Goal: Communication & Community: Answer question/provide support

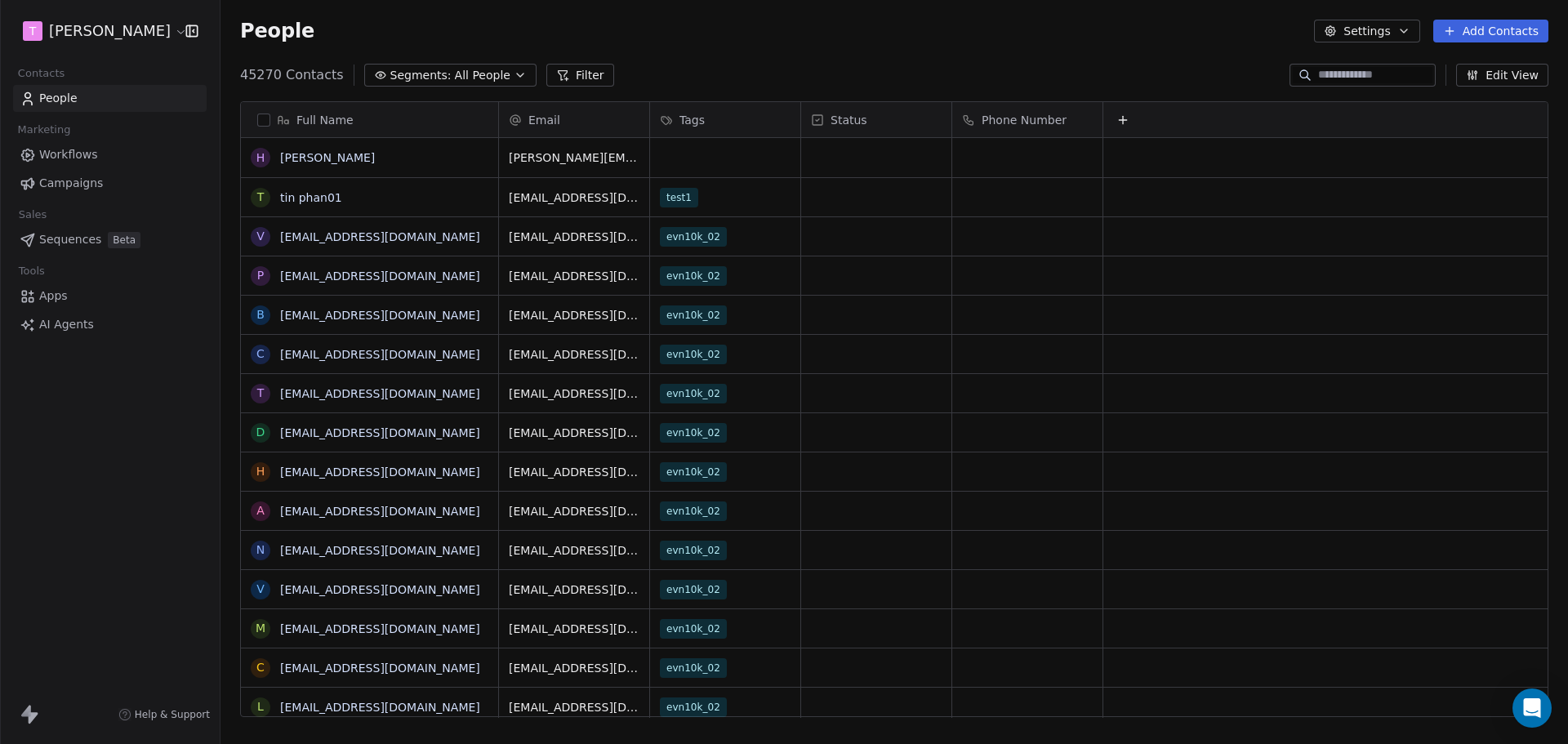
scroll to position [13, 13]
click at [108, 31] on html "[PERSON_NAME] Contacts People Marketing Workflows Campaigns Sales Sequences Bet…" at bounding box center [784, 372] width 1568 height 744
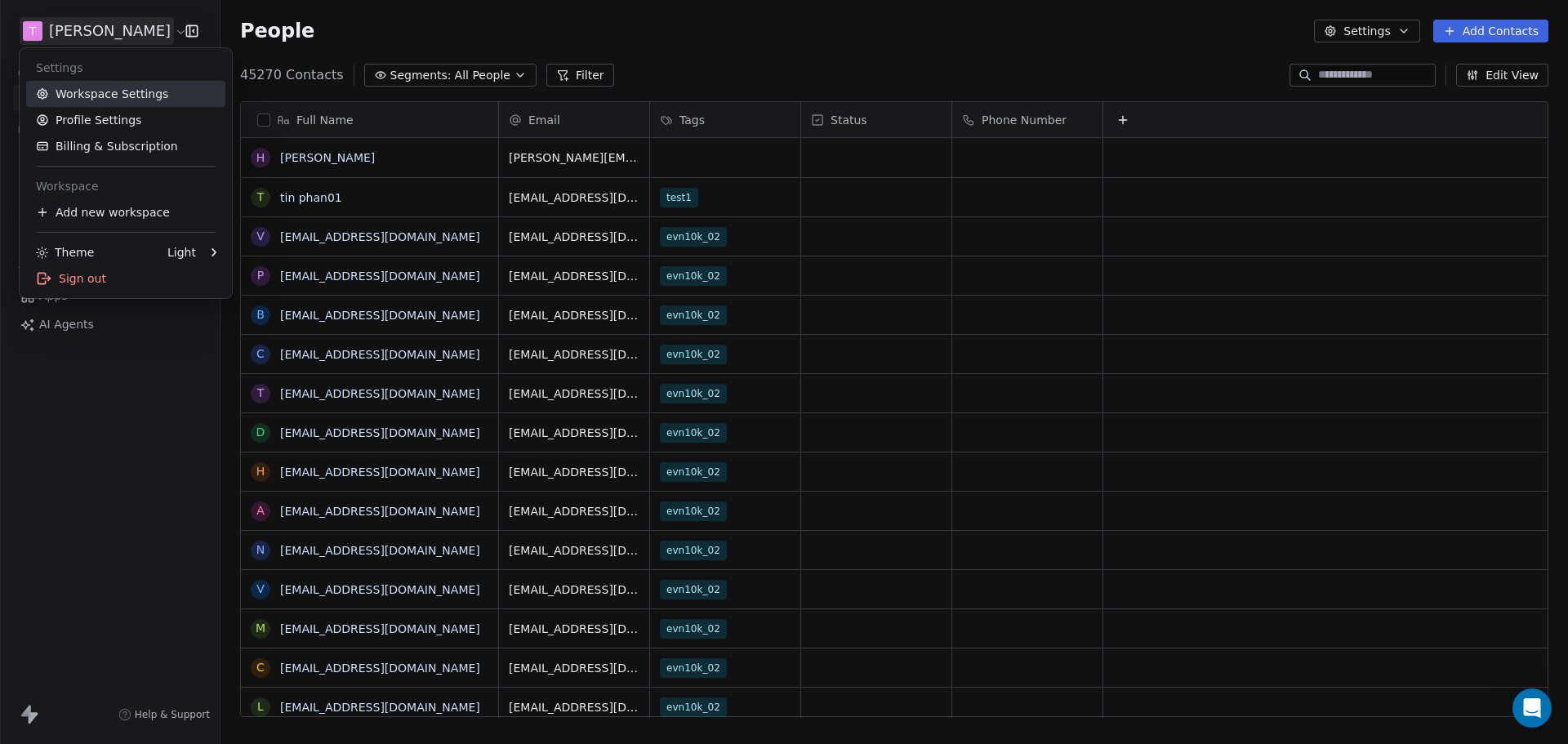
click at [105, 94] on link "Workspace Settings" at bounding box center [126, 93] width 200 height 26
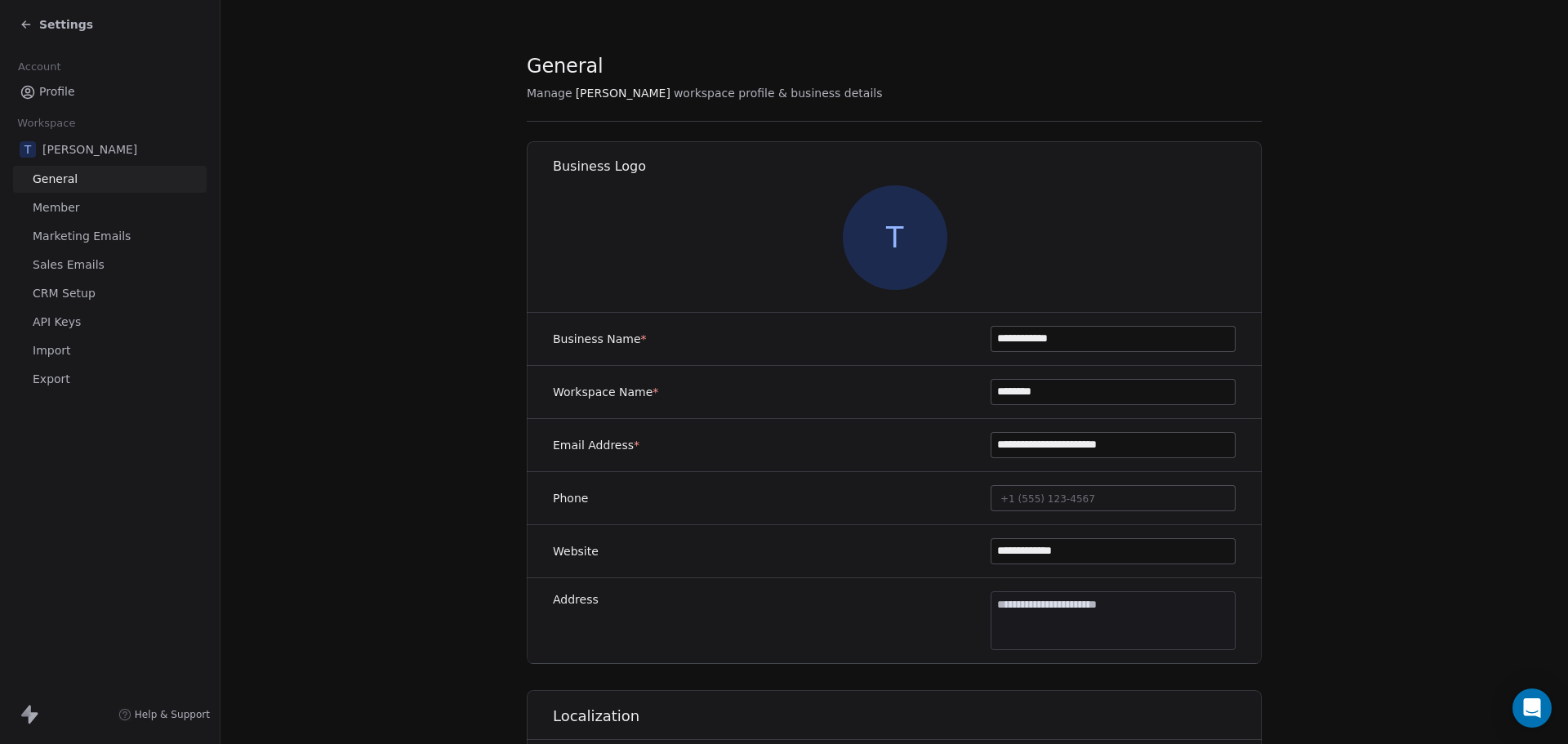
click at [70, 261] on span "Sales Emails" at bounding box center [69, 265] width 72 height 17
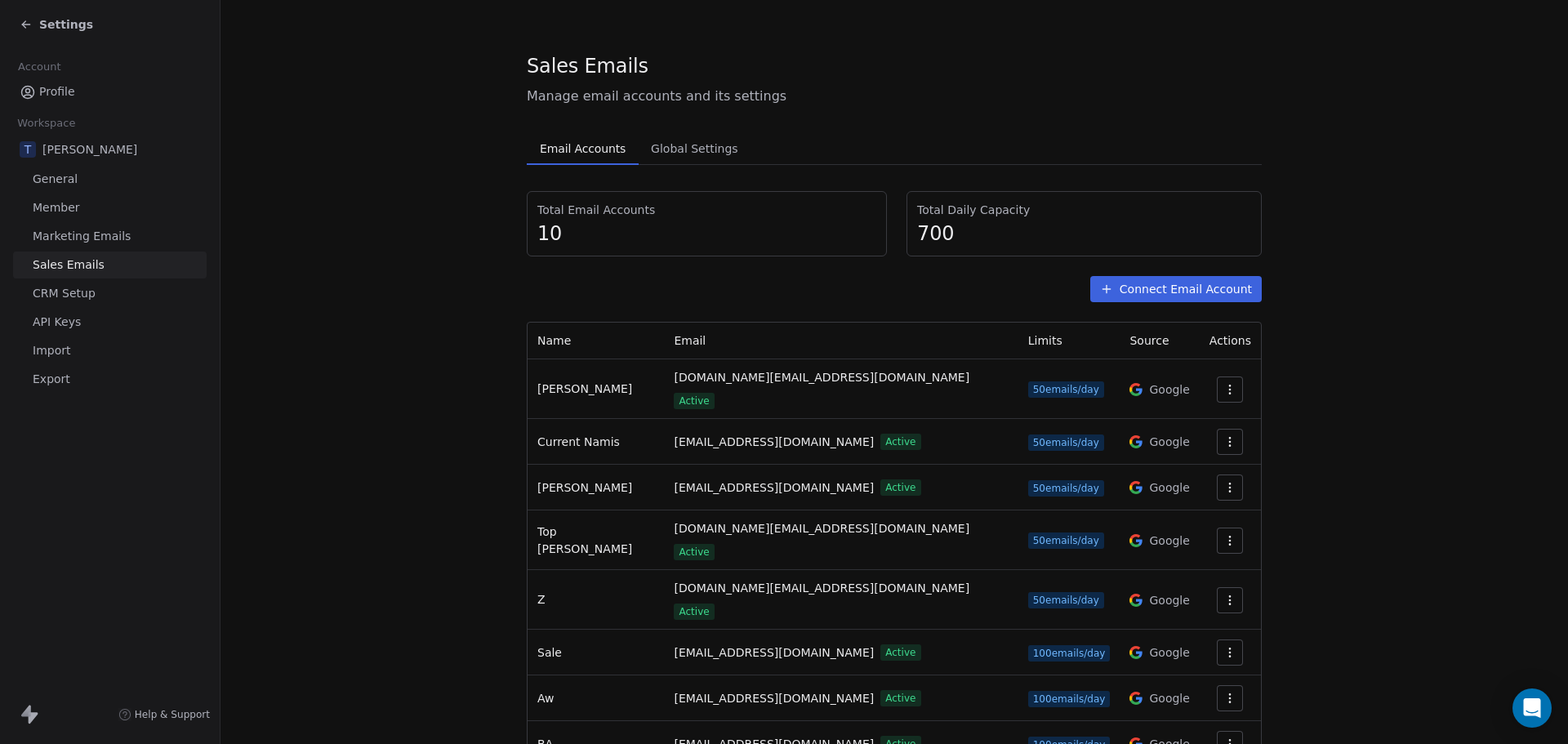
scroll to position [126, 0]
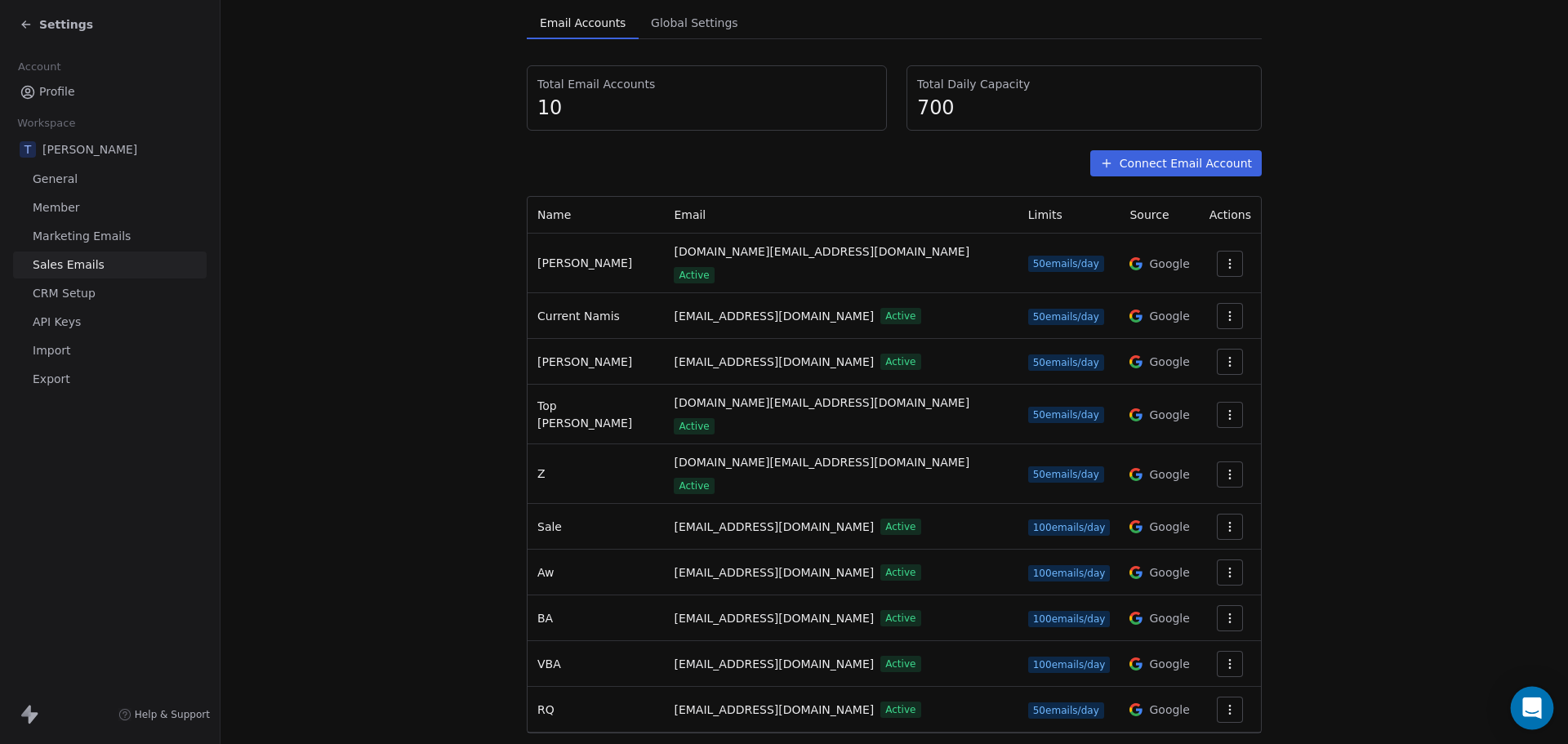
click at [1533, 710] on icon "Open Intercom Messenger" at bounding box center [1530, 708] width 18 height 21
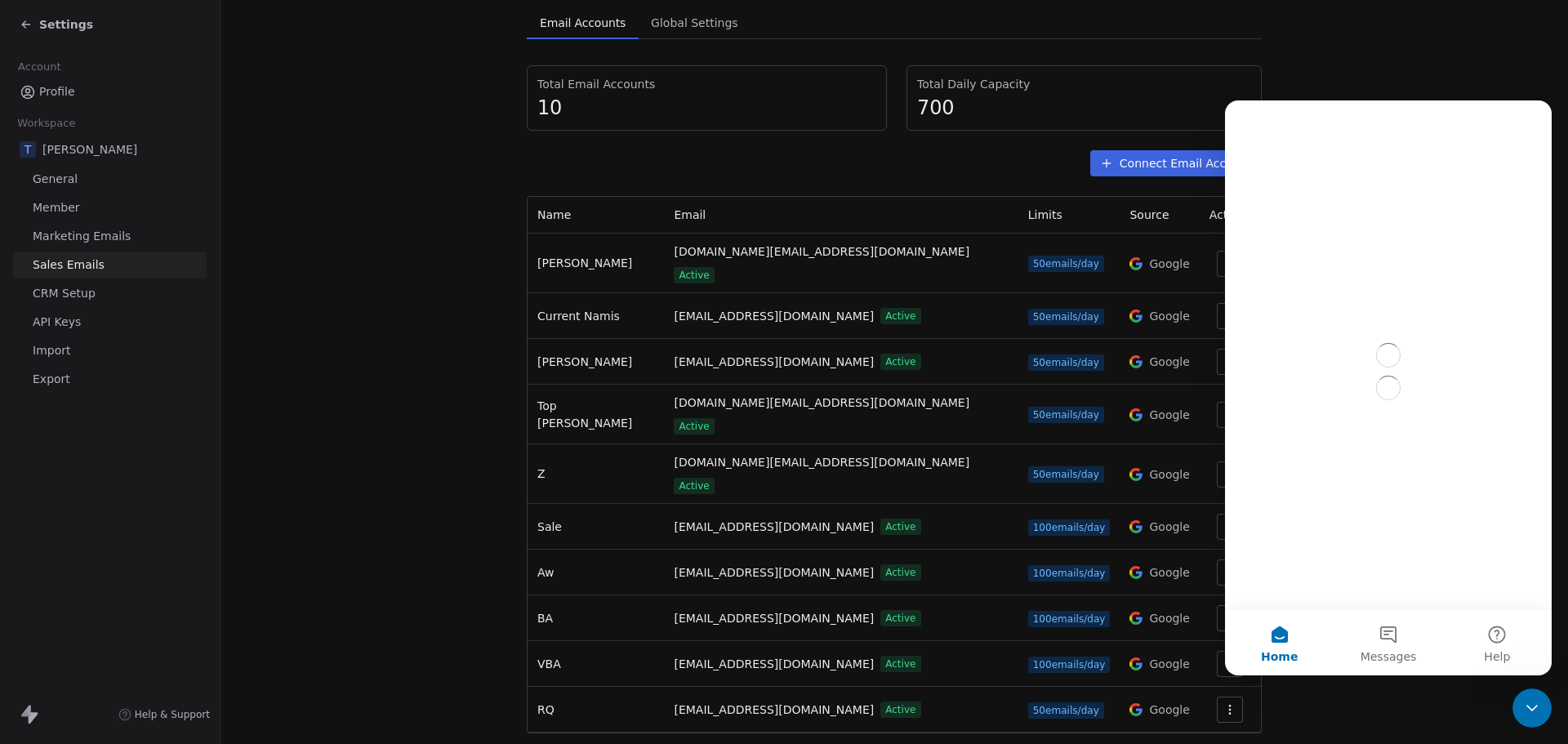
scroll to position [0, 0]
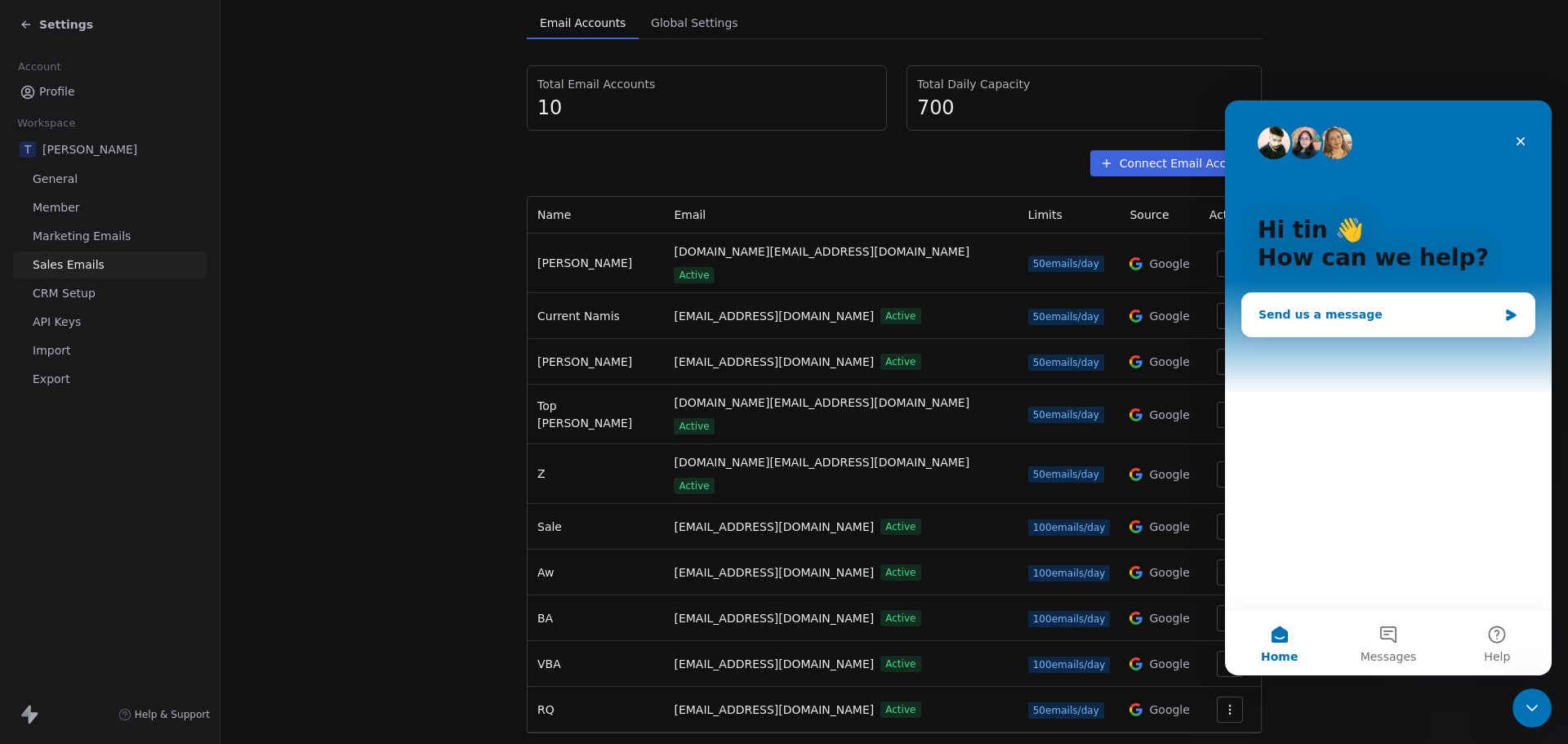
click at [1330, 317] on div "Send us a message" at bounding box center [1377, 315] width 239 height 17
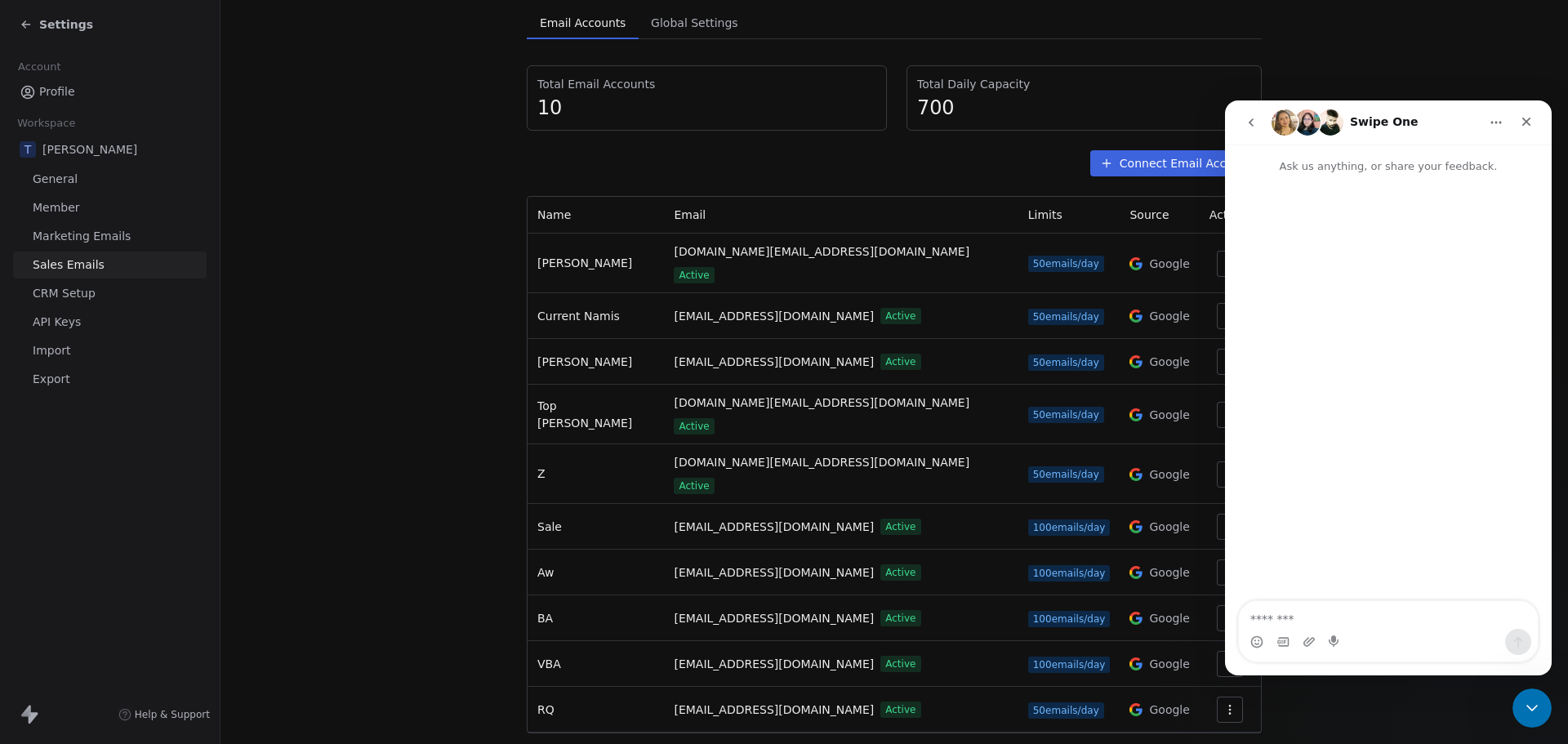
click at [1254, 117] on icon "go back" at bounding box center [1250, 122] width 13 height 13
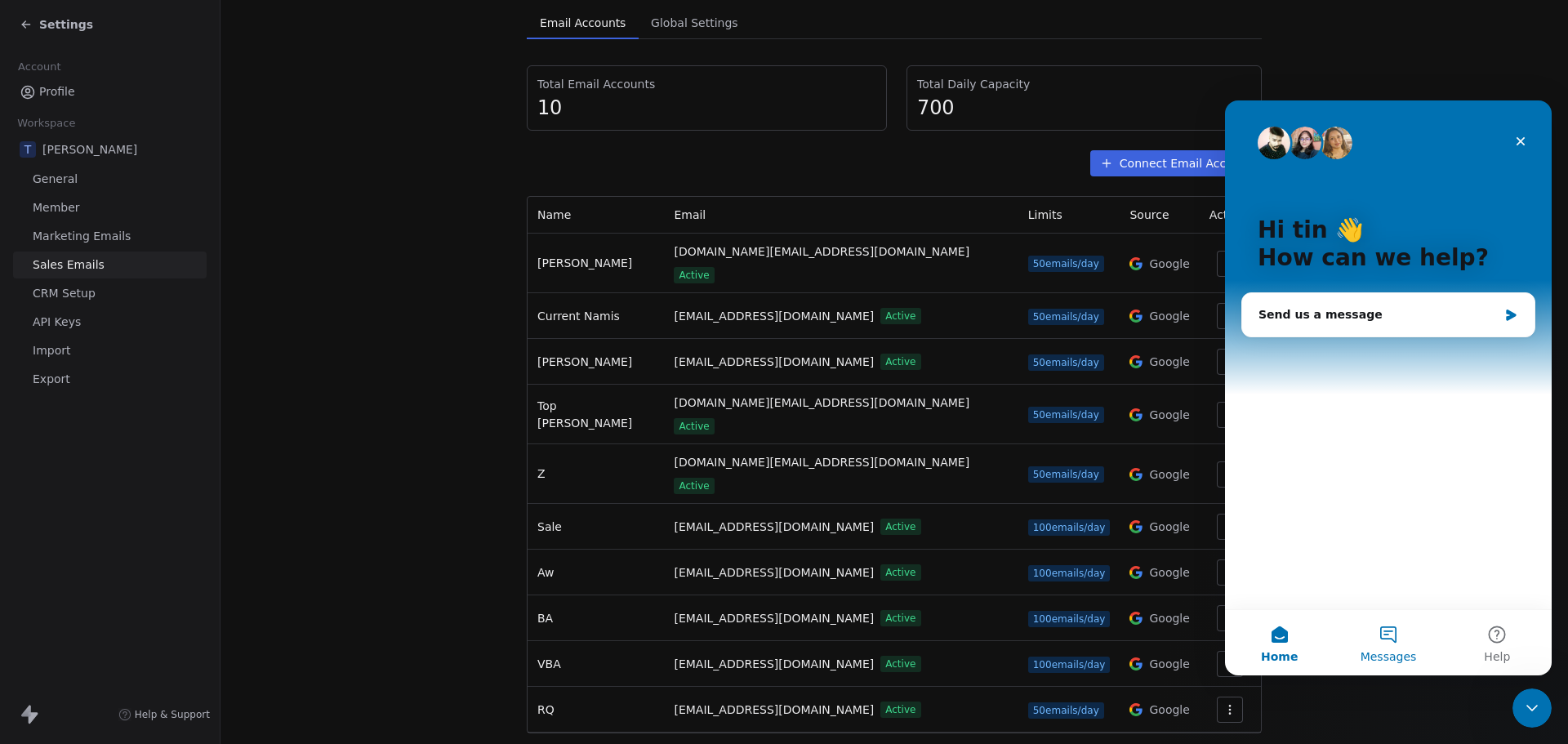
click at [1405, 629] on button "Messages" at bounding box center [1388, 642] width 108 height 65
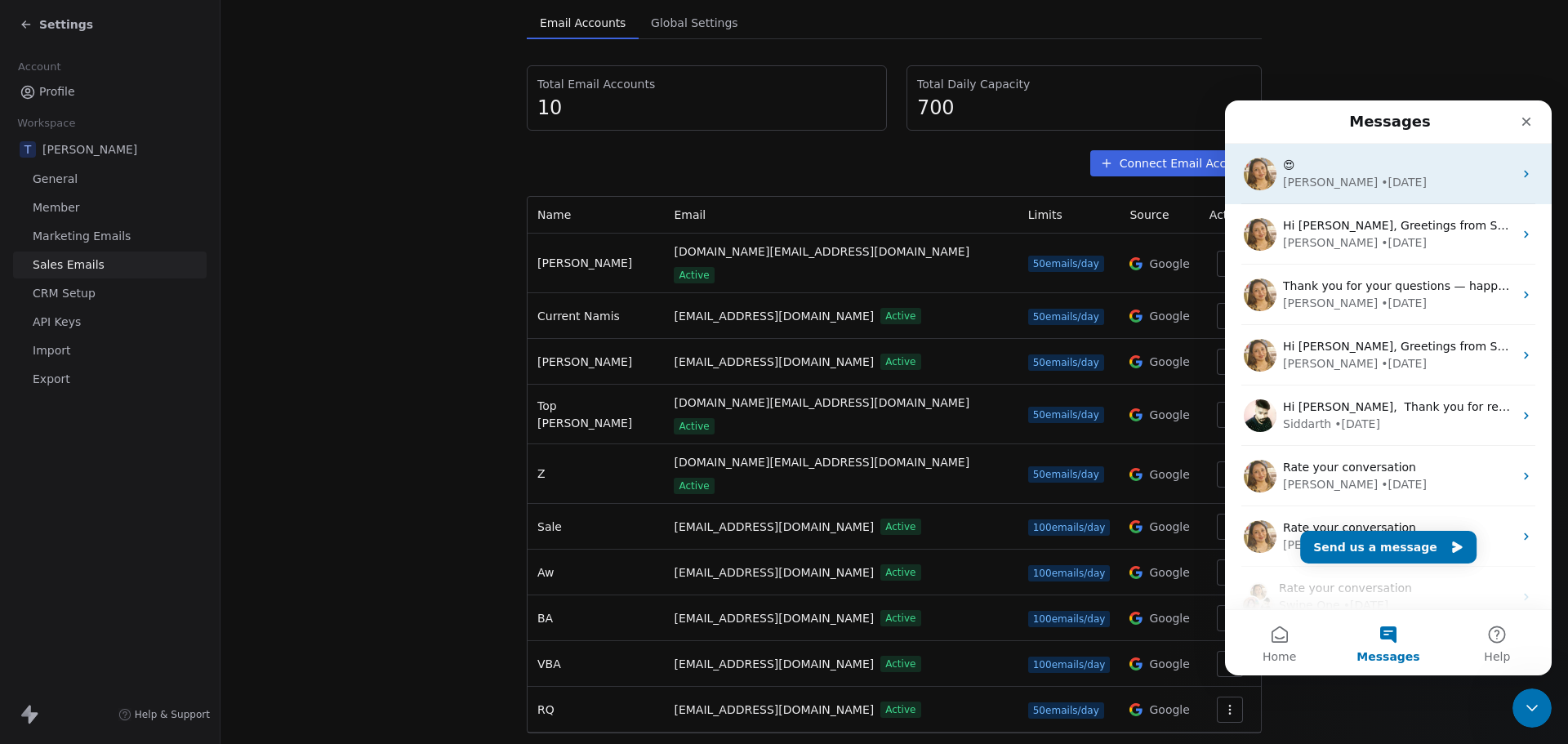
click at [1380, 178] on div "• [DATE]" at bounding box center [1402, 183] width 46 height 17
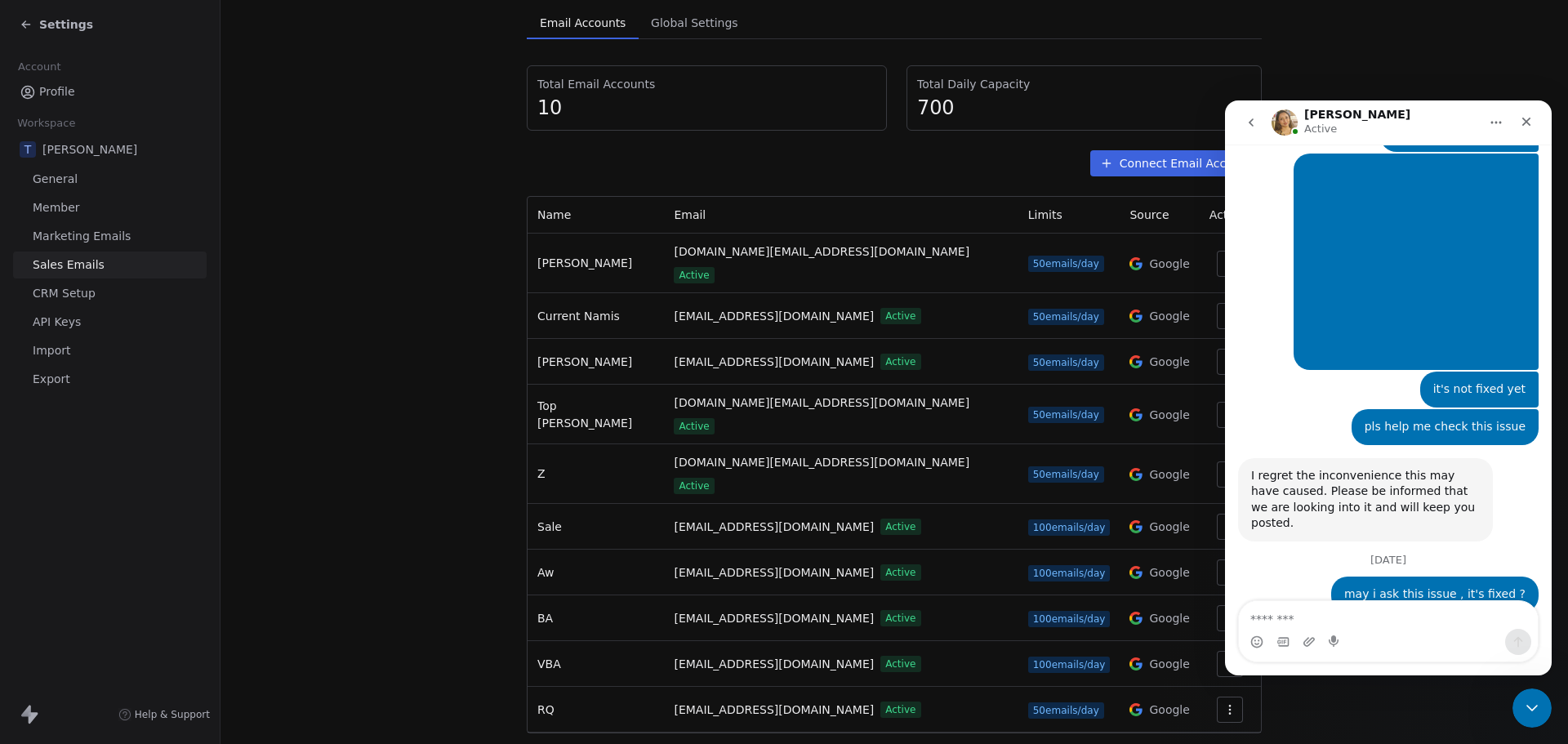
click at [1338, 626] on textarea "Message…" at bounding box center [1388, 614] width 299 height 28
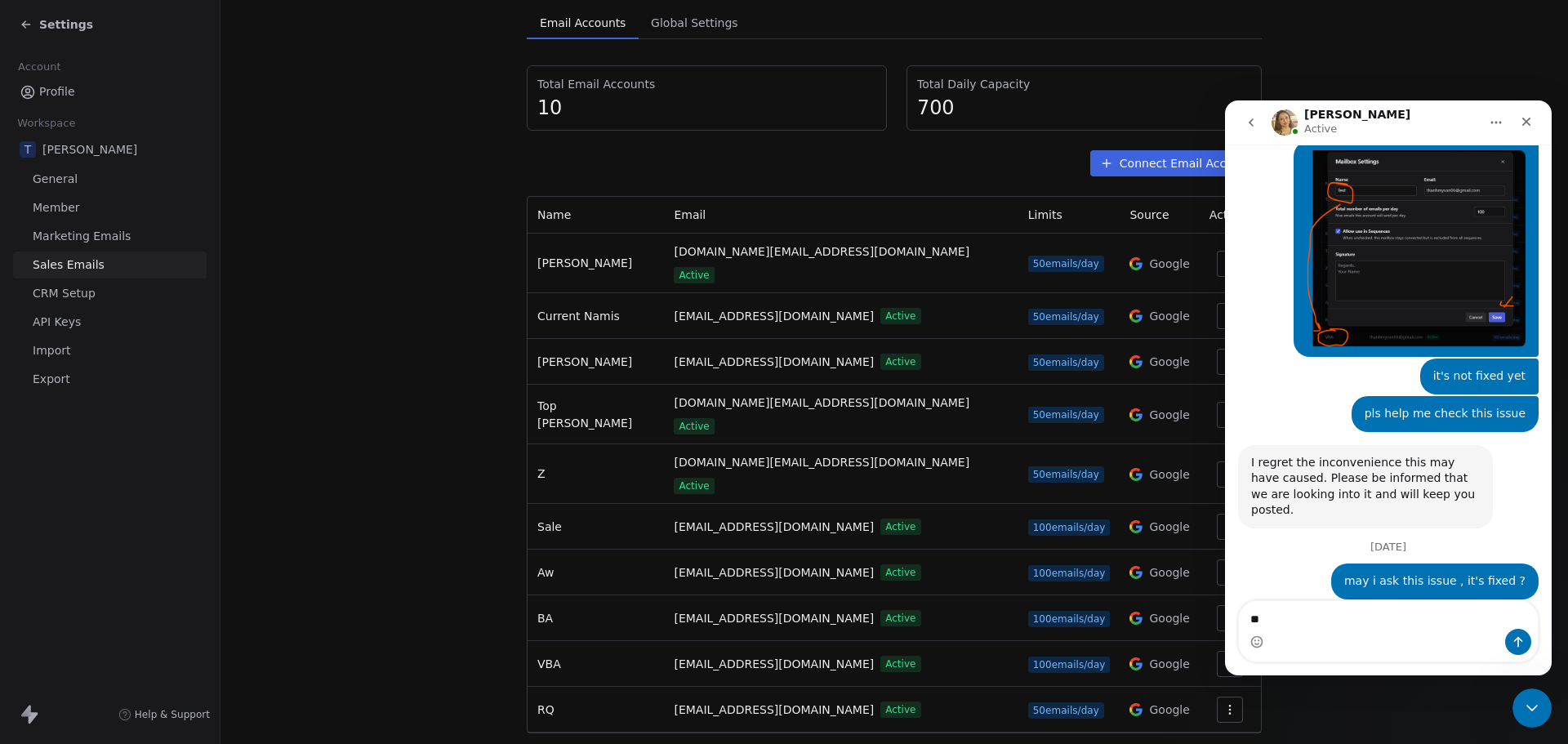
type textarea "*"
type textarea "**"
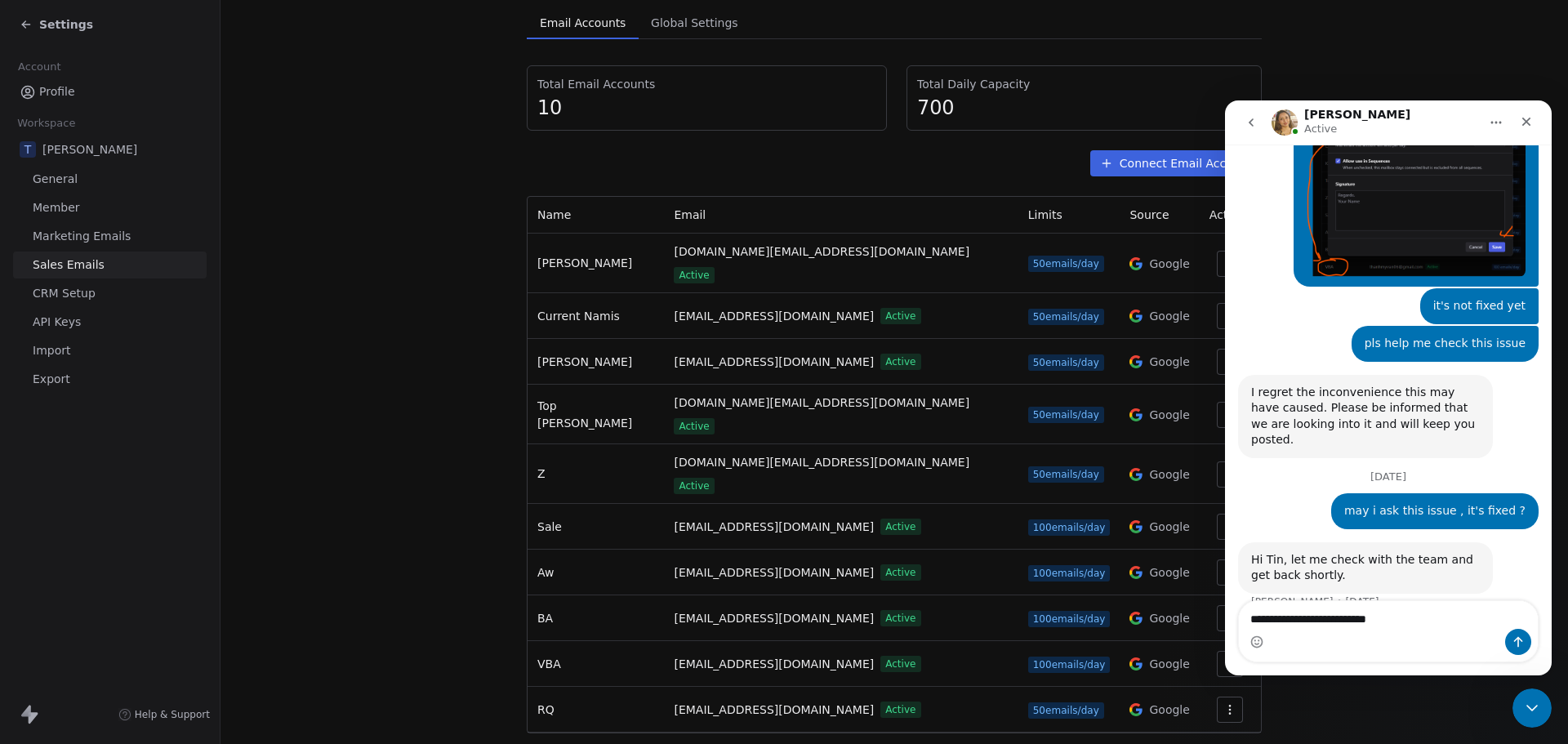
type textarea "**********"
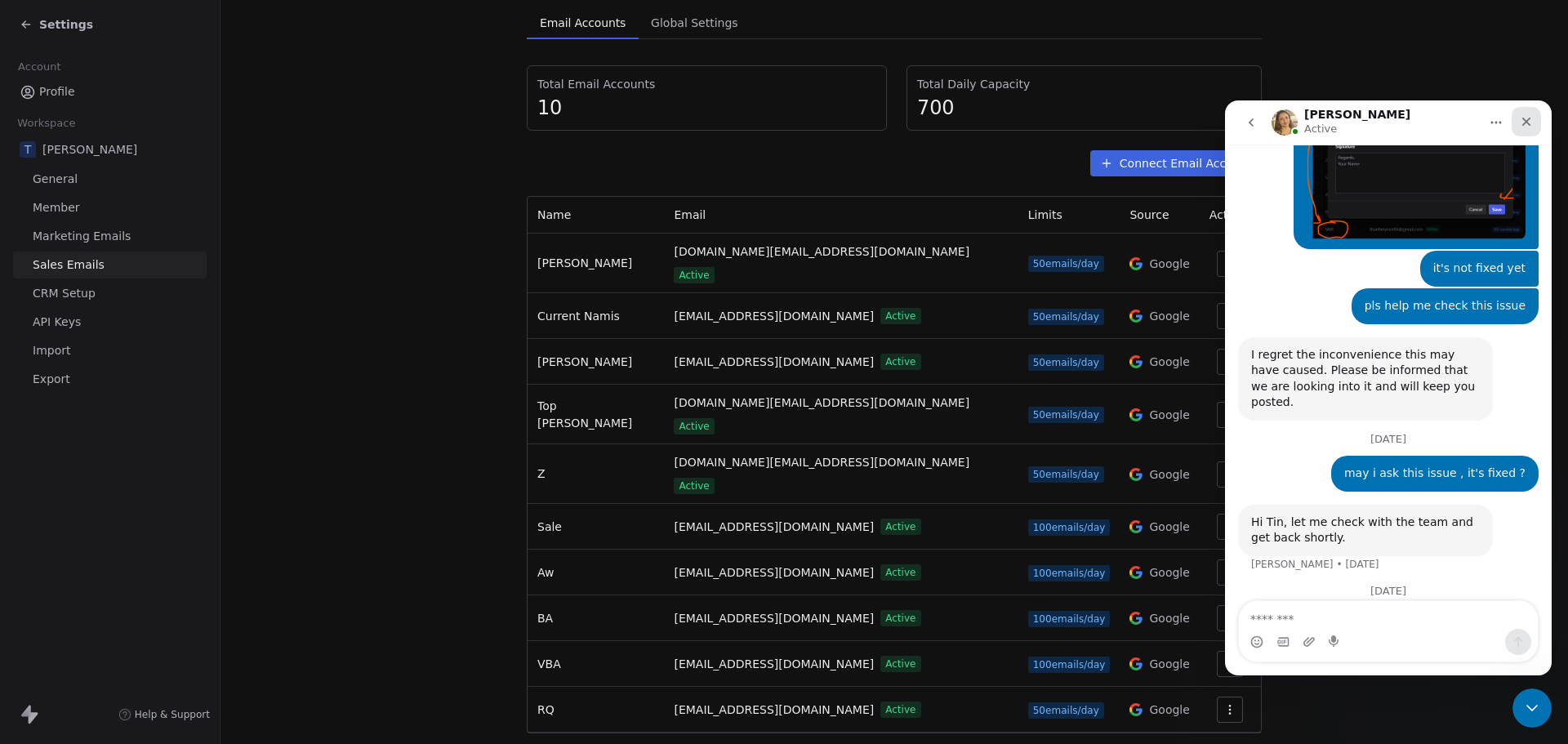
click at [1531, 122] on icon "Close" at bounding box center [1525, 121] width 13 height 13
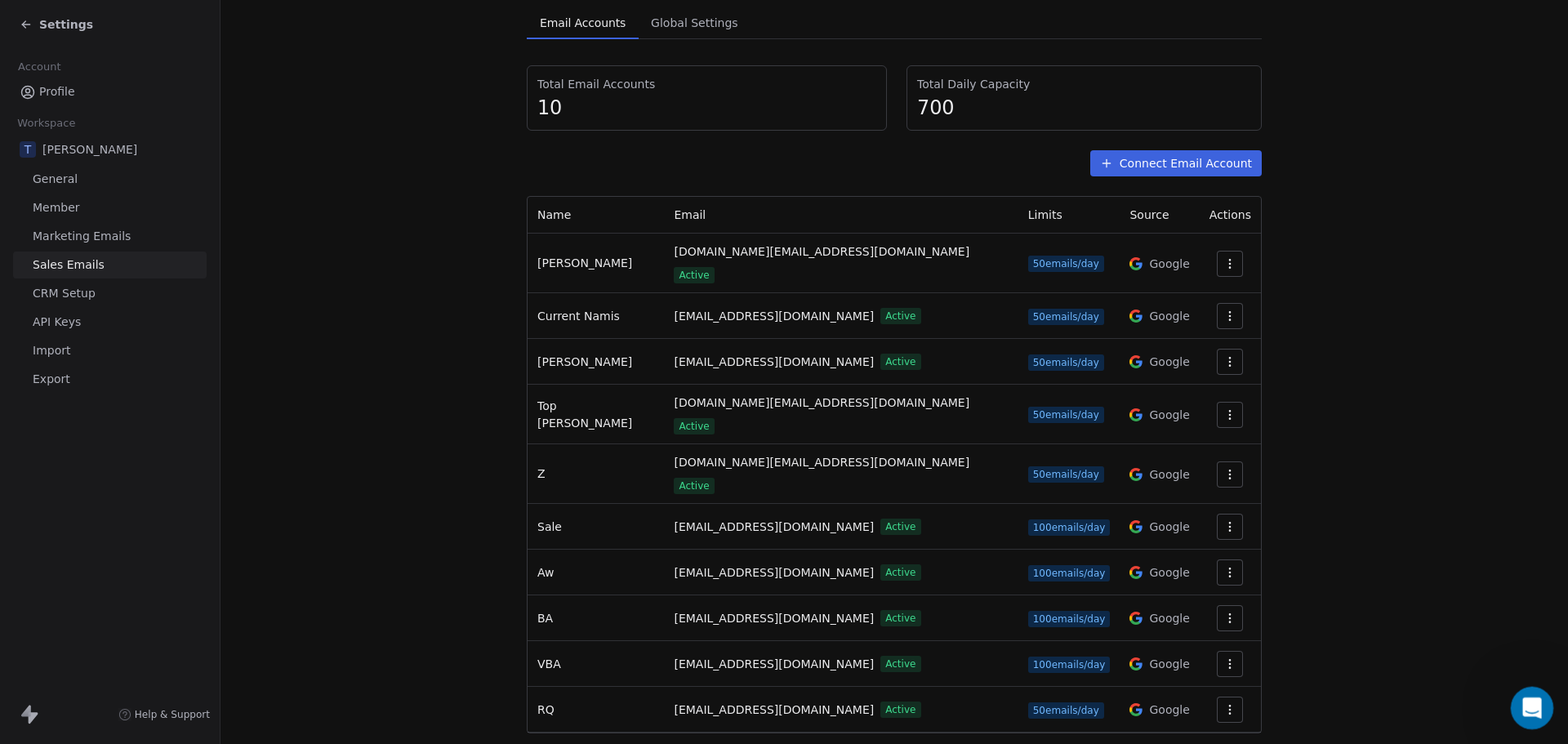
click at [1522, 701] on icon "Open Intercom Messenger" at bounding box center [1529, 706] width 27 height 27
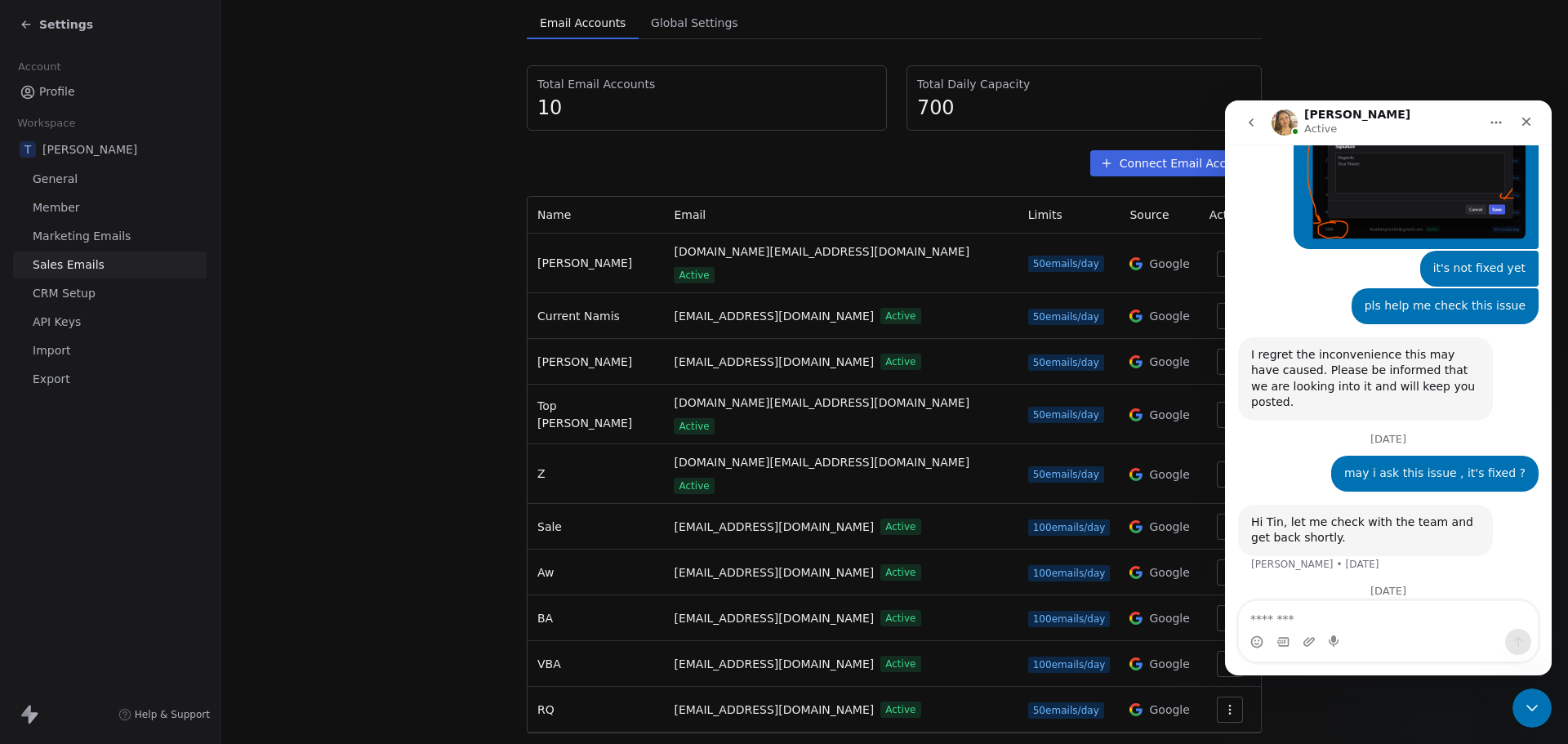
click at [374, 274] on section "Sales Emails Manage email accounts and its settings Email Accounts Email Accoun…" at bounding box center [894, 329] width 1347 height 912
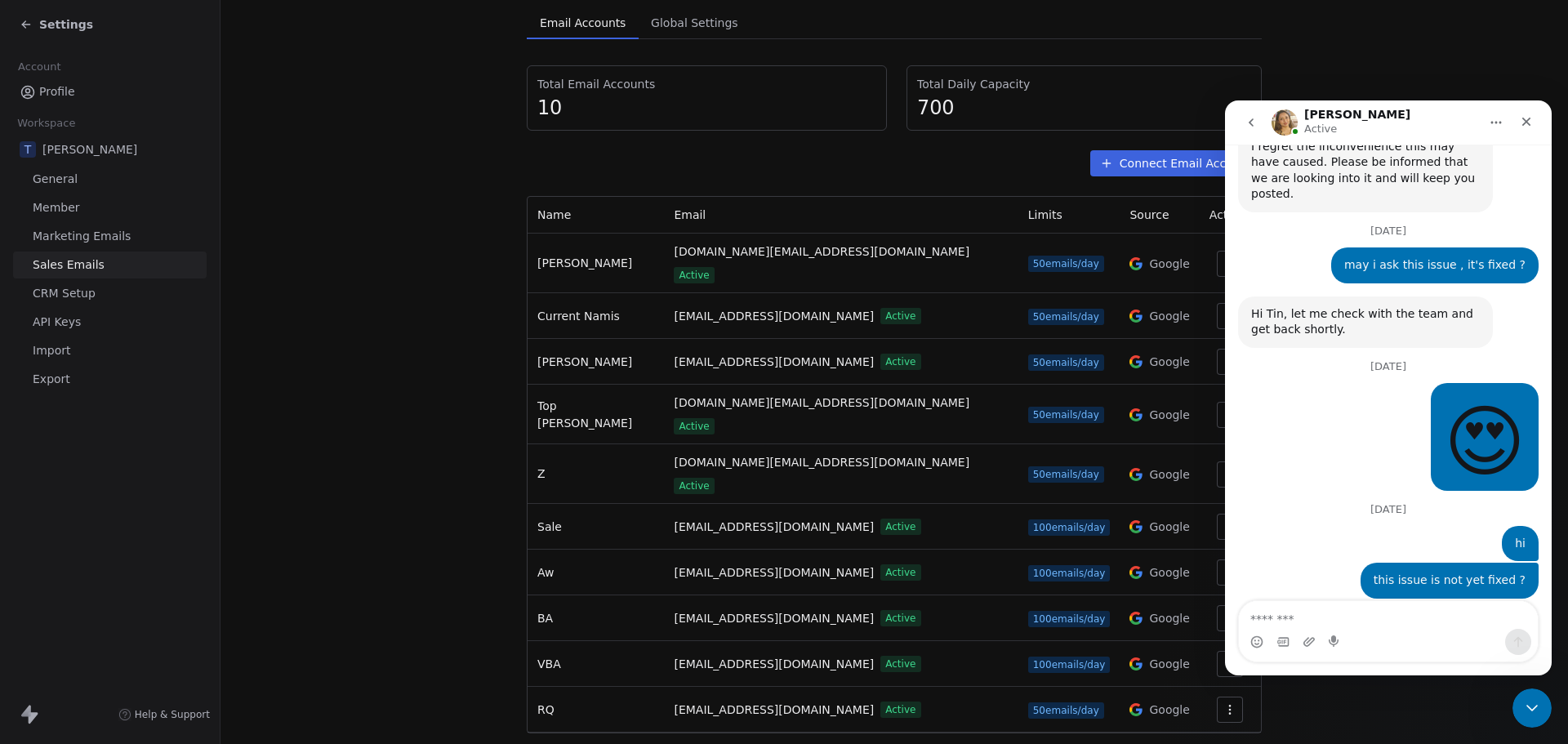
scroll to position [4063, 0]
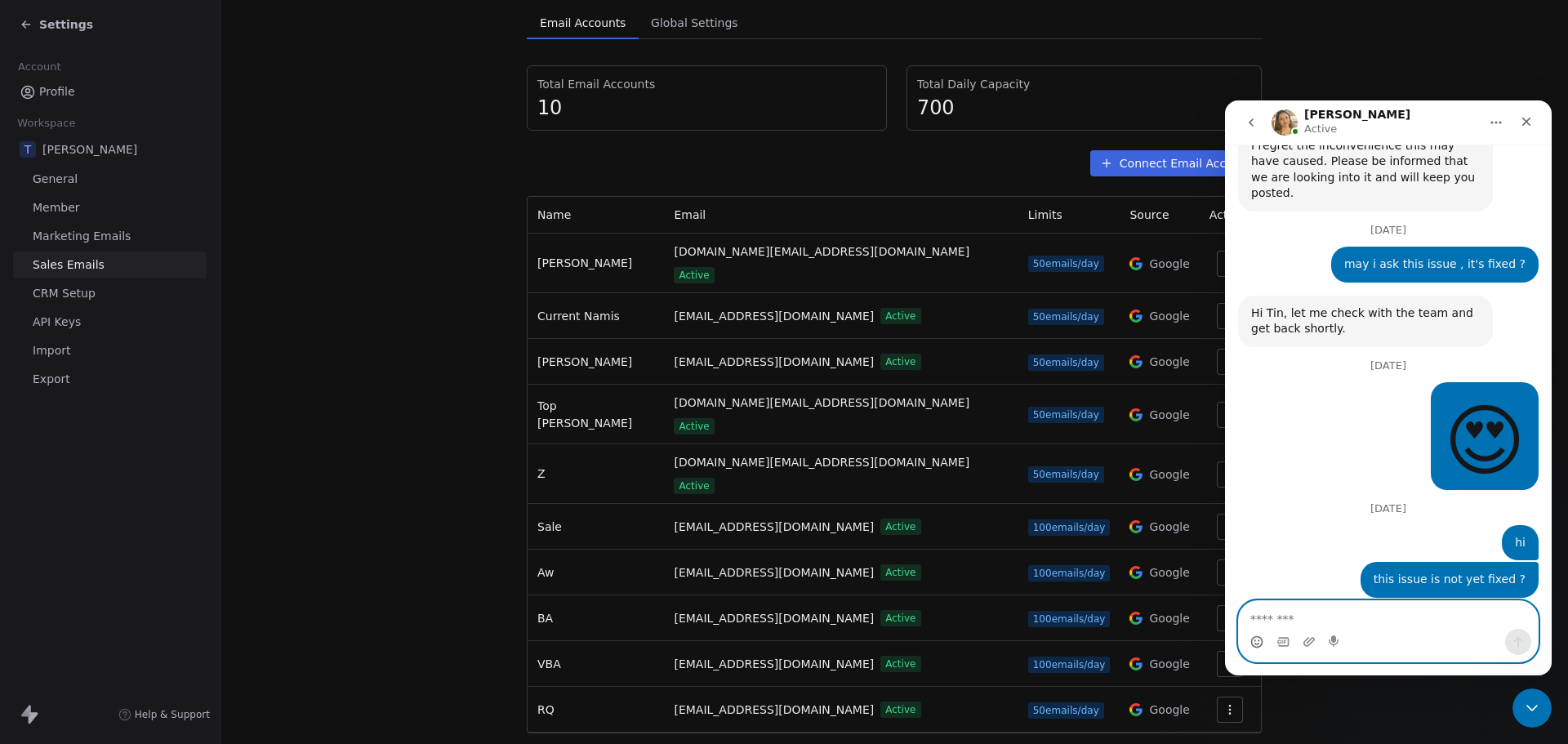
click at [1255, 644] on icon "Emoji picker" at bounding box center [1256, 643] width 3 height 1
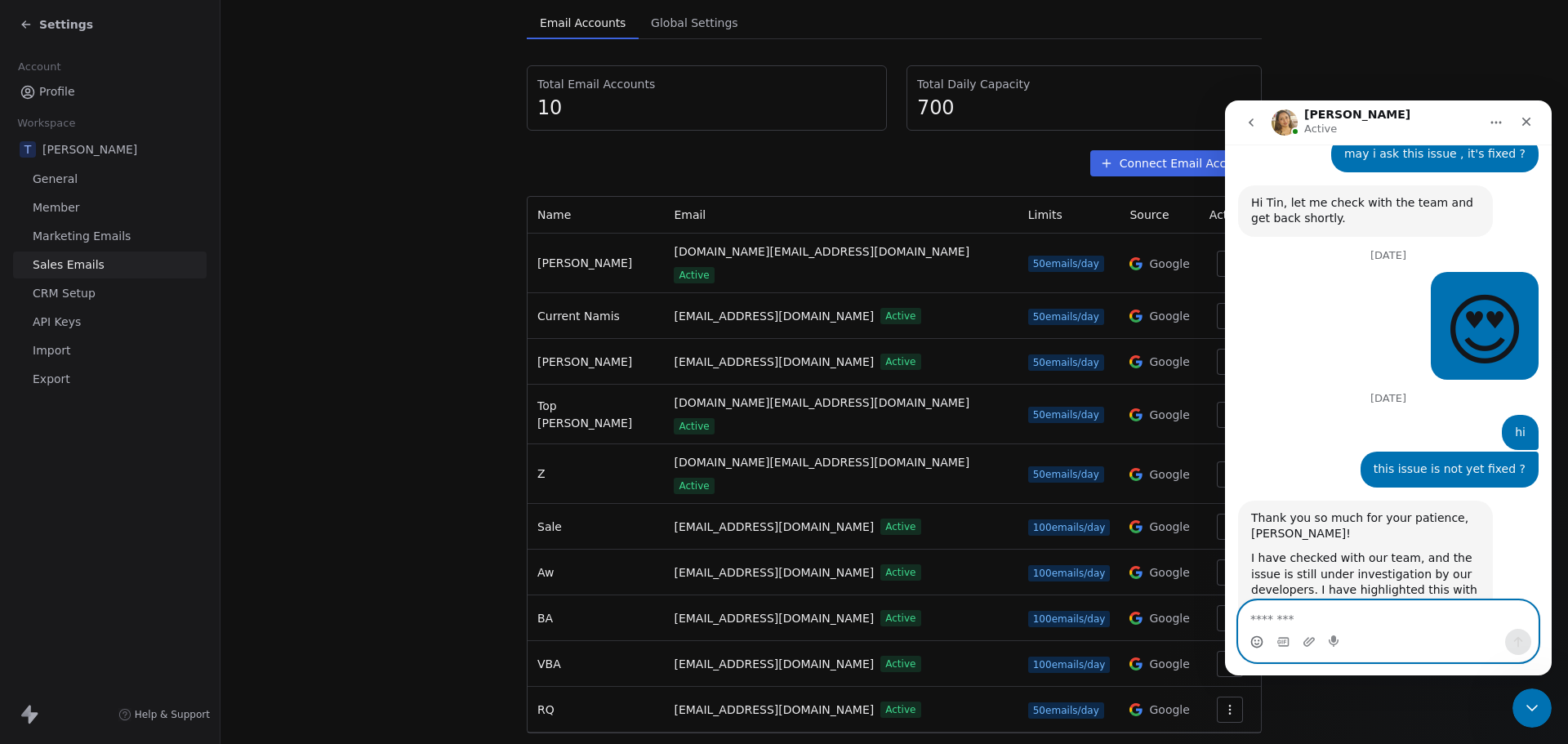
scroll to position [4184, 0]
